Goal: Task Accomplishment & Management: Use online tool/utility

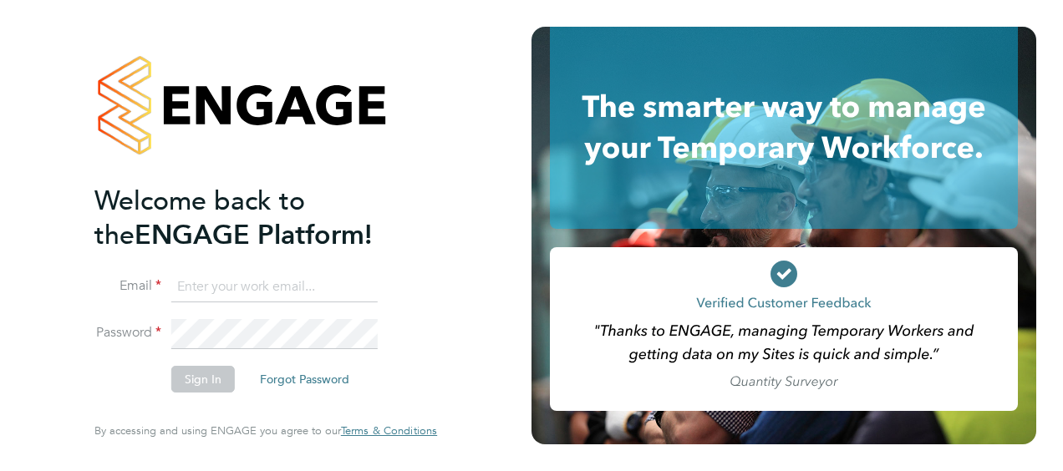
type input "[PERSON_NAME][EMAIL_ADDRESS][DOMAIN_NAME]"
click at [191, 390] on button "Sign In" at bounding box center [203, 379] width 64 height 27
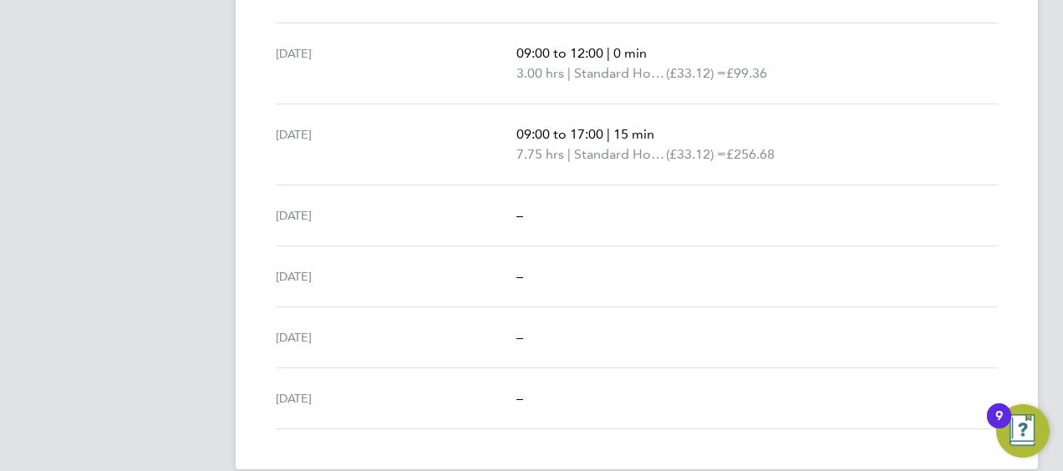
scroll to position [625, 0]
click at [853, 266] on div "Fri 19 Sep –" at bounding box center [637, 276] width 722 height 61
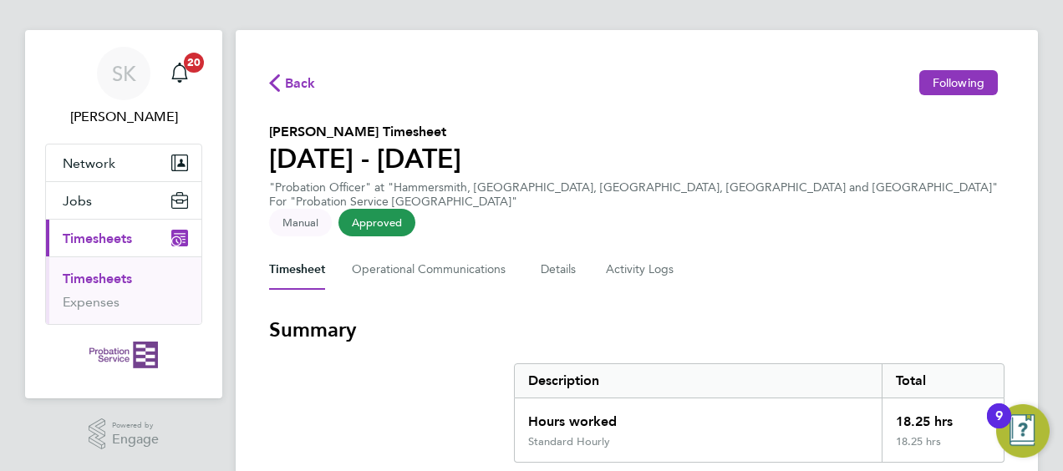
scroll to position [0, 0]
